Goal: Information Seeking & Learning: Learn about a topic

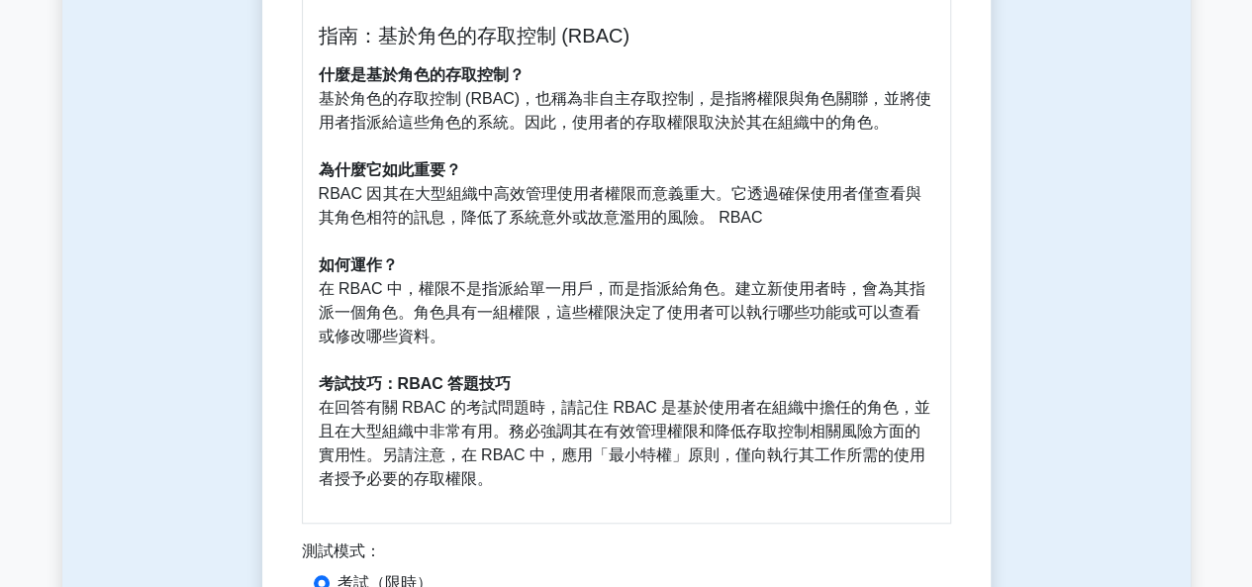
scroll to position [693, 0]
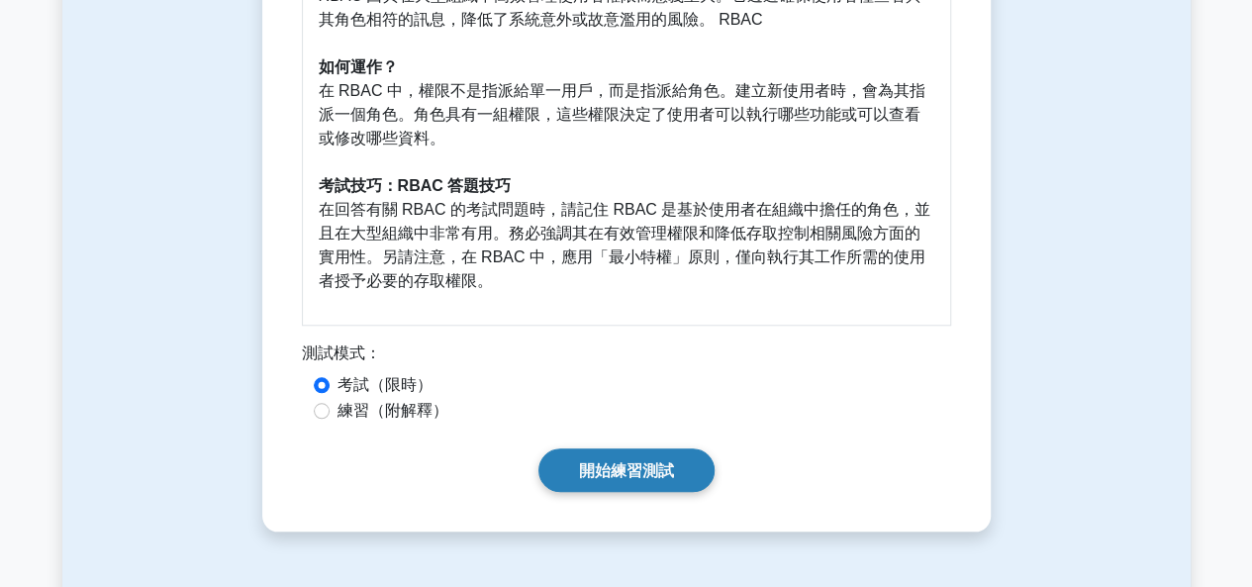
click at [574, 467] on link "開始練習測試" at bounding box center [626, 469] width 176 height 43
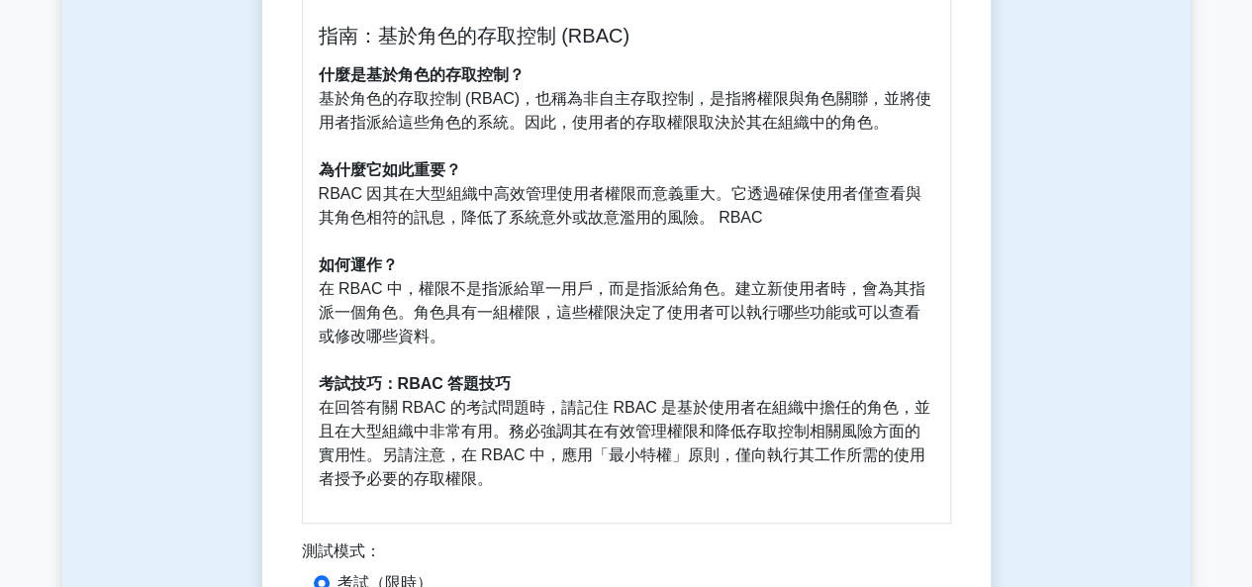
scroll to position [890, 0]
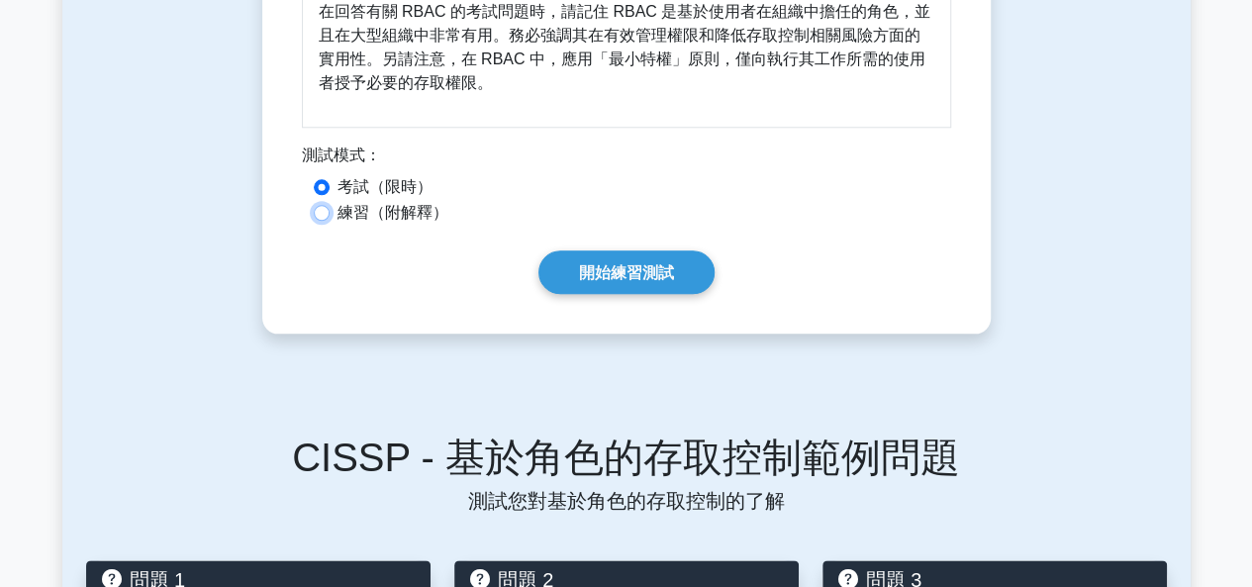
click at [319, 212] on input "練習（附解釋）" at bounding box center [322, 213] width 16 height 16
radio input "true"
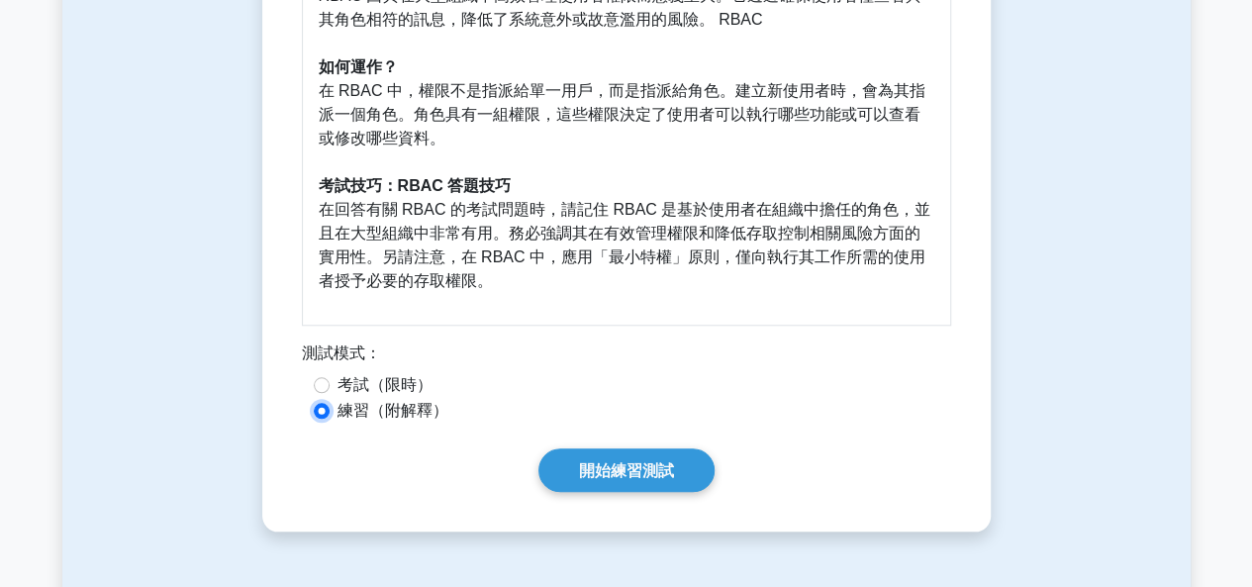
scroll to position [594, 0]
